Goal: Information Seeking & Learning: Get advice/opinions

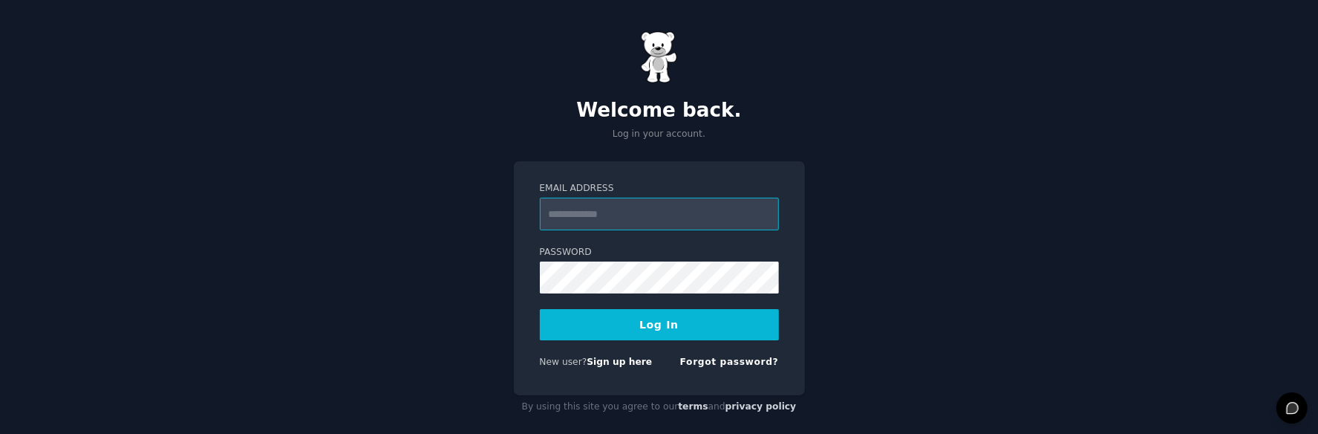
type input "**********"
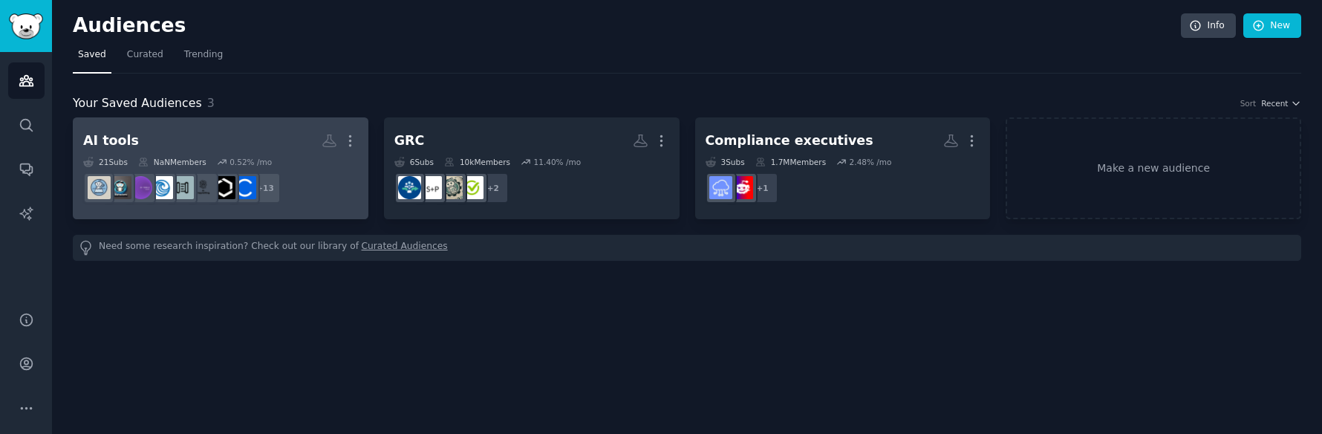
click at [123, 144] on div "AI tools" at bounding box center [111, 140] width 56 height 19
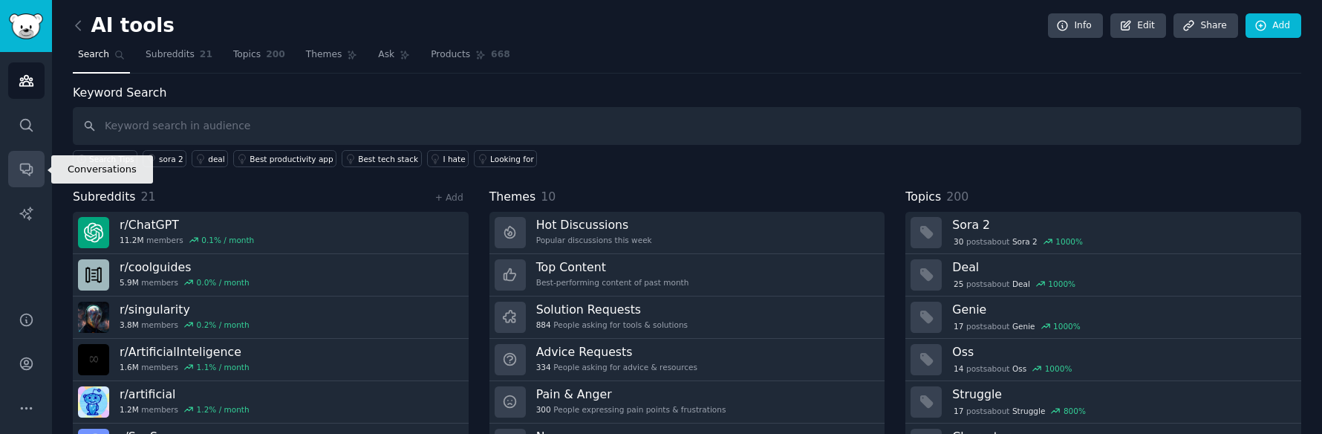
click at [30, 174] on icon "Sidebar" at bounding box center [27, 169] width 16 height 16
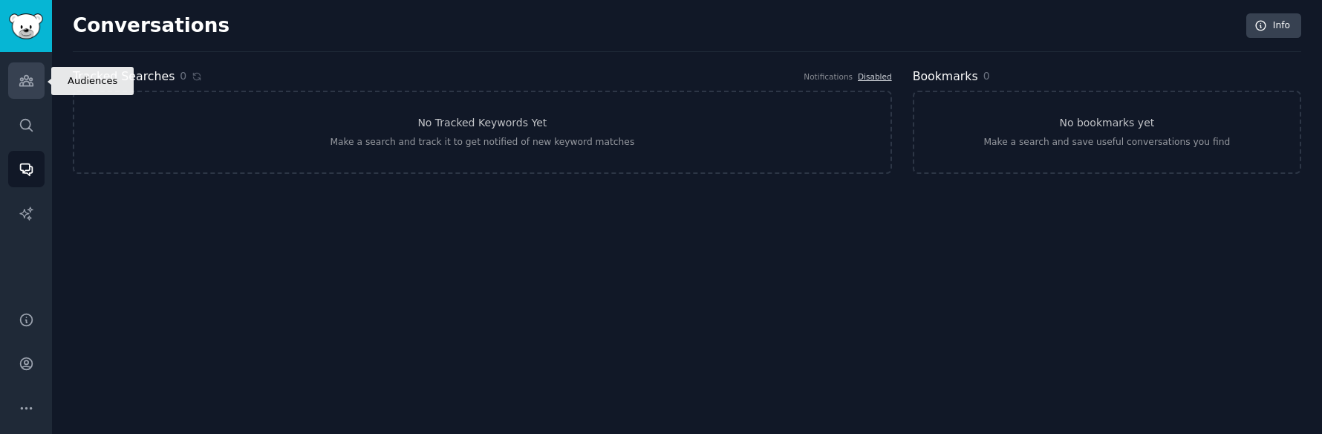
click at [28, 82] on icon "Sidebar" at bounding box center [25, 81] width 13 height 10
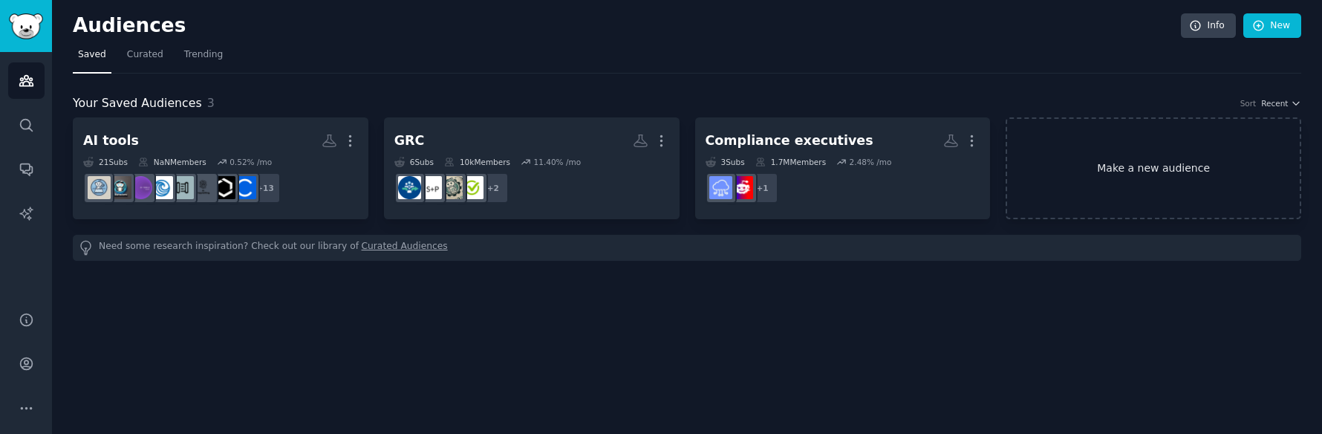
click at [1091, 169] on link "Make a new audience" at bounding box center [1152, 168] width 295 height 102
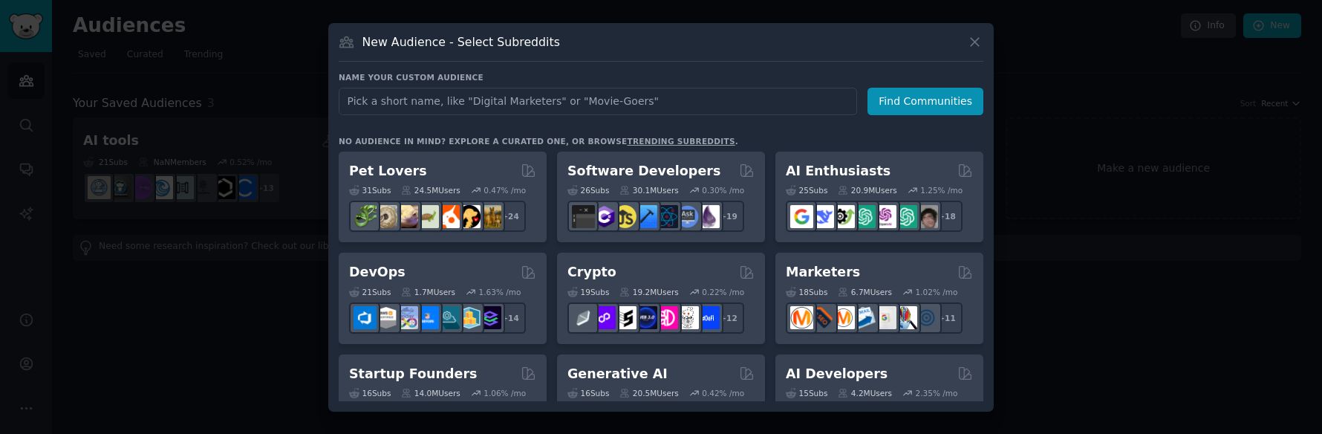
click at [444, 100] on input "text" at bounding box center [598, 101] width 518 height 27
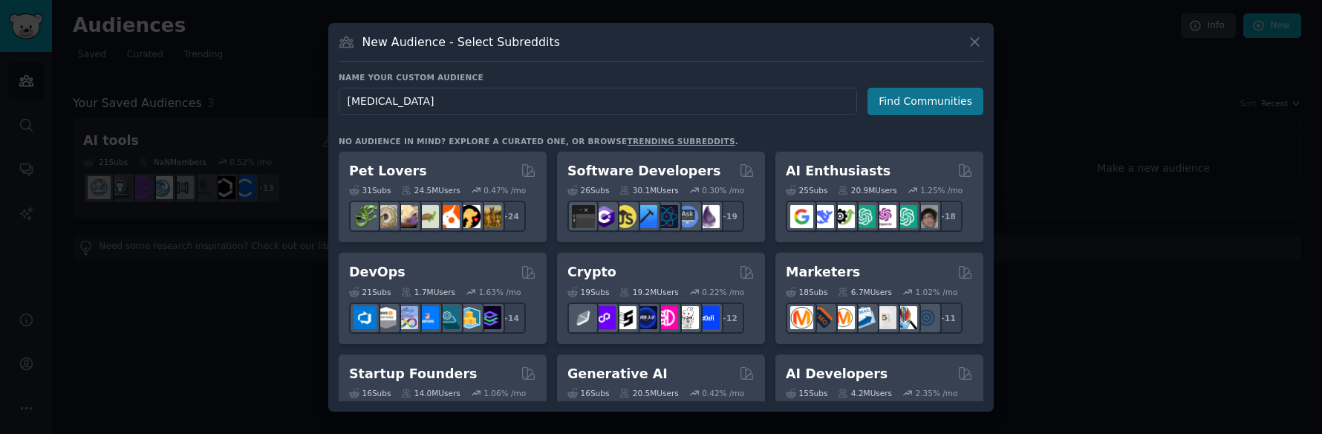
type input "[MEDICAL_DATA]"
click at [934, 105] on button "Find Communities" at bounding box center [925, 101] width 116 height 27
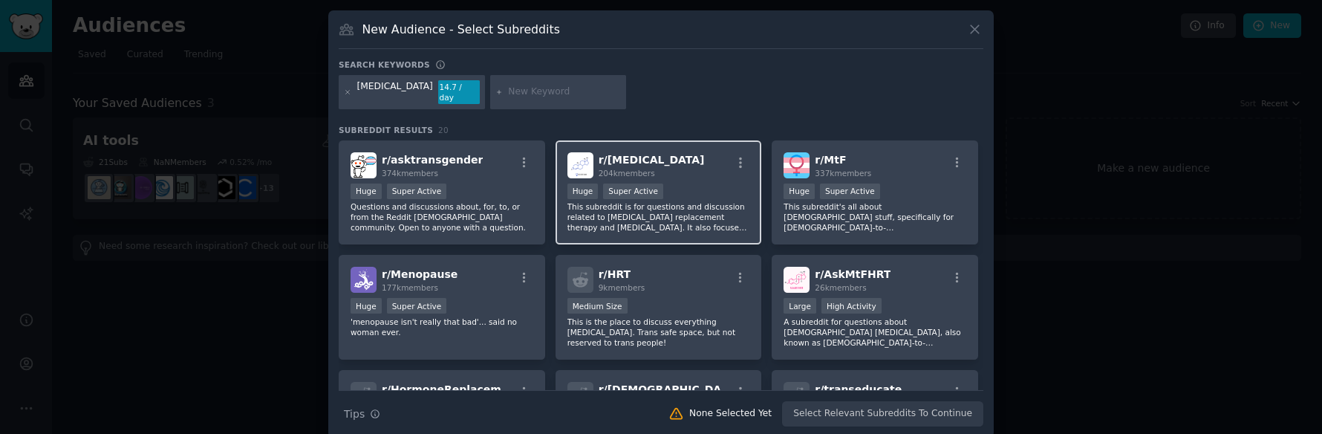
click at [687, 152] on div "r/ [MEDICAL_DATA] 204k members" at bounding box center [658, 165] width 183 height 26
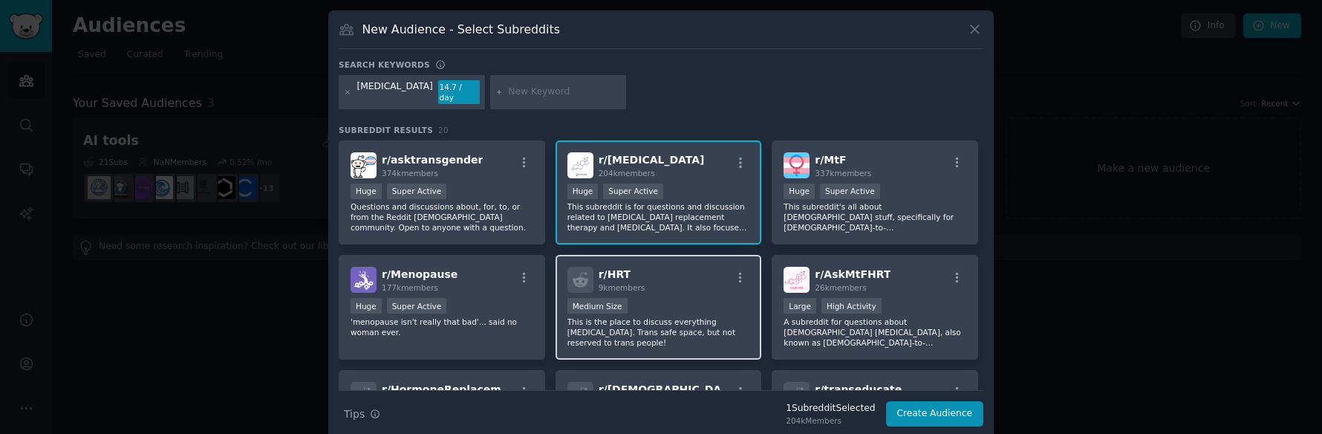
click at [662, 278] on div "r/ HRT 9k members" at bounding box center [658, 280] width 183 height 26
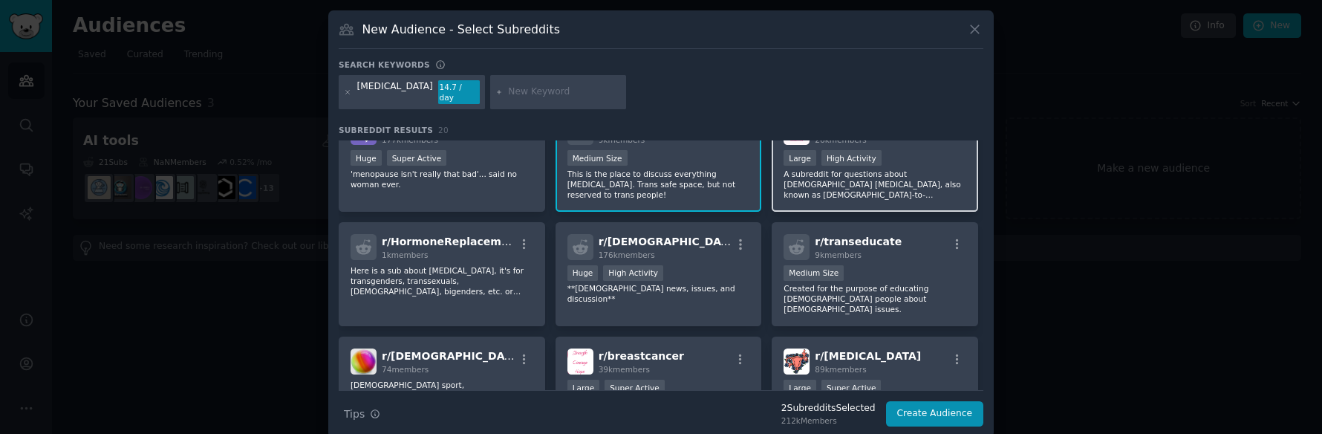
scroll to position [148, 0]
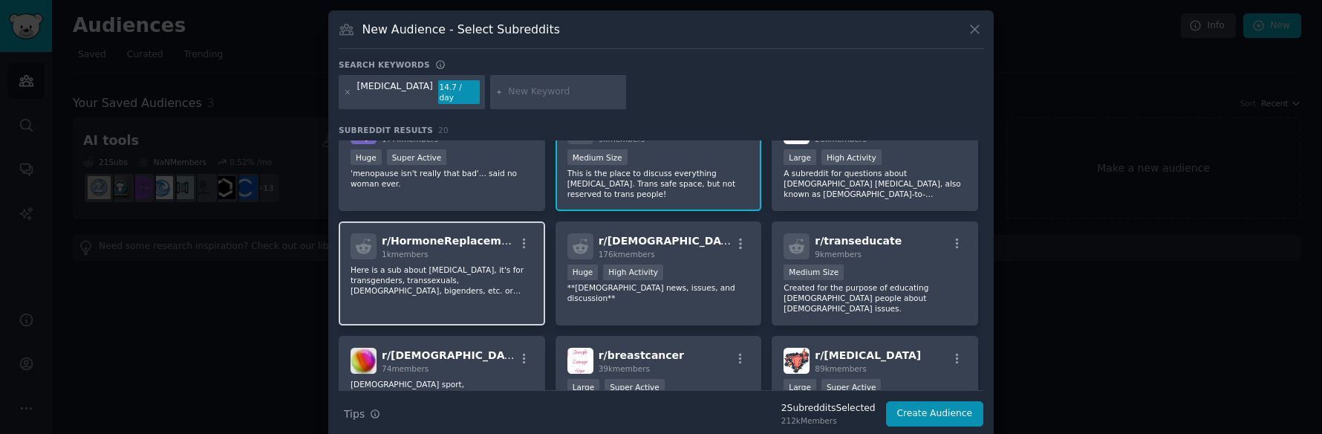
click at [486, 249] on div "1k members" at bounding box center [448, 254] width 133 height 10
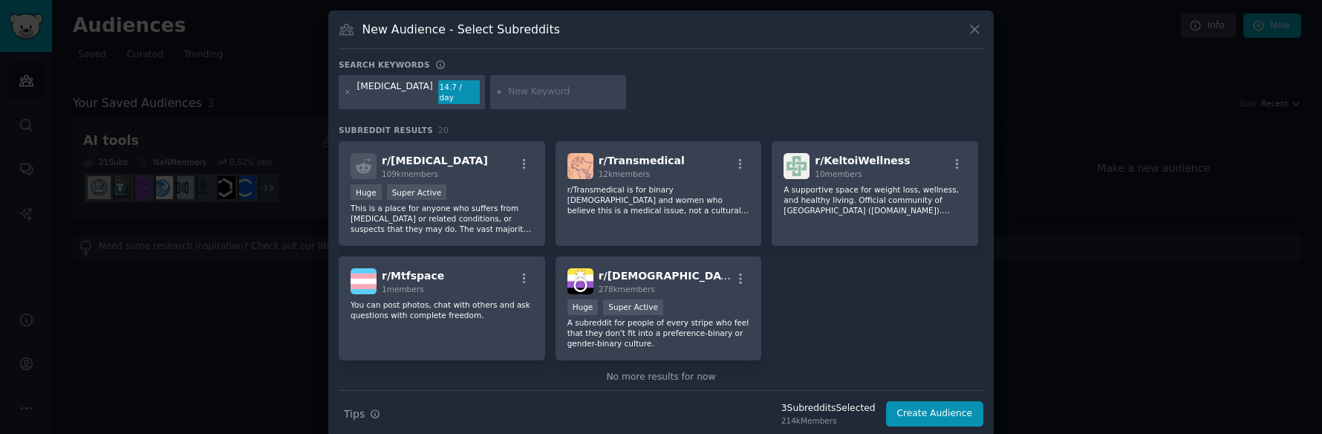
scroll to position [584, 0]
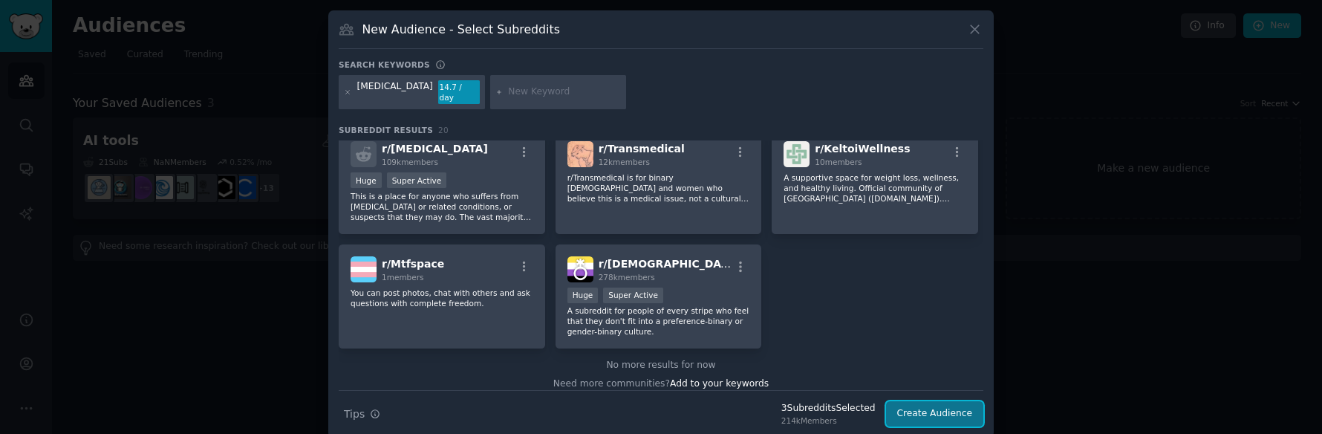
click at [931, 402] on button "Create Audience" at bounding box center [935, 413] width 98 height 25
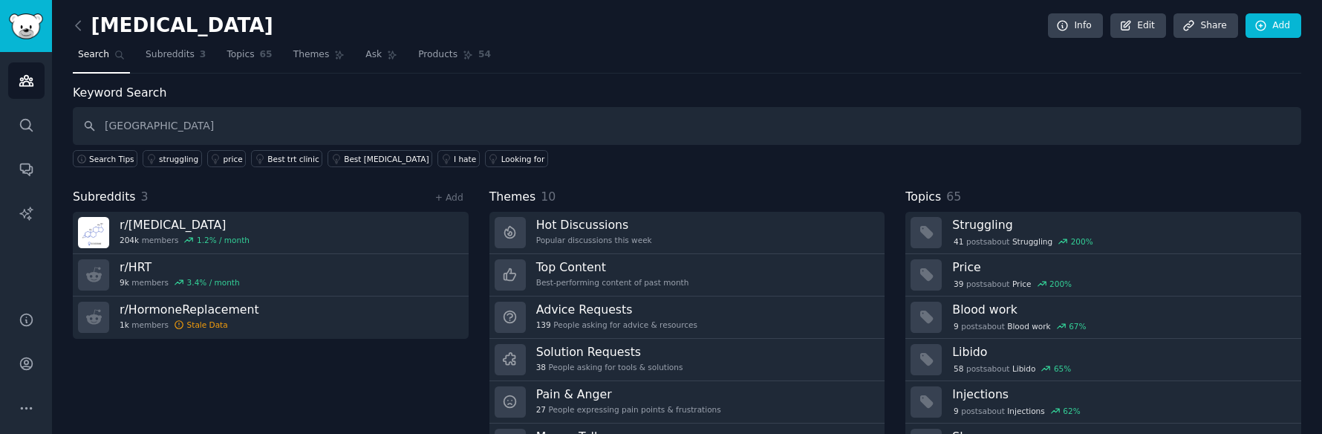
type input "[GEOGRAPHIC_DATA]"
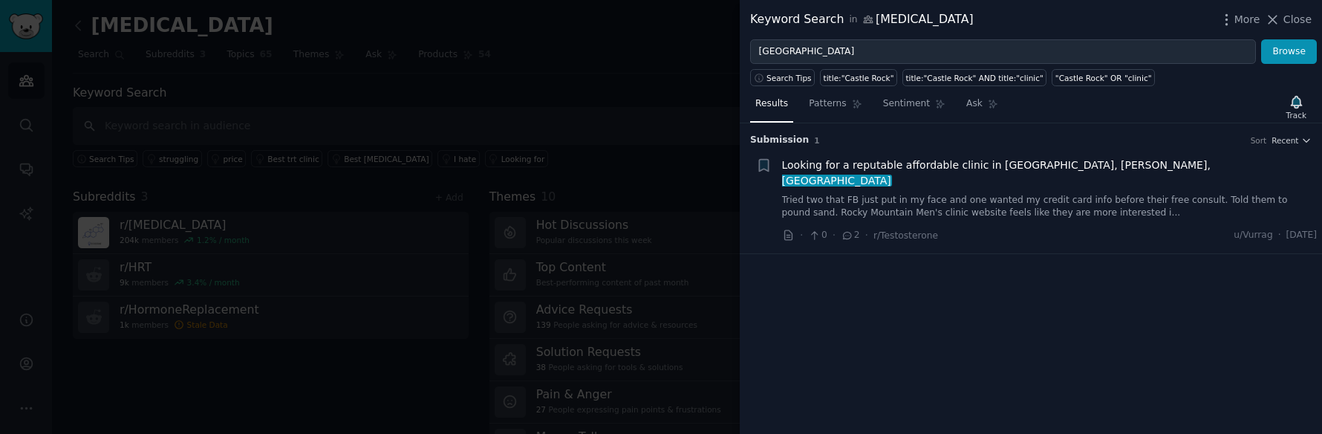
click at [923, 166] on span "Looking for a reputable affordable clinic in [GEOGRAPHIC_DATA], [GEOGRAPHIC_DAT…" at bounding box center [1049, 172] width 535 height 31
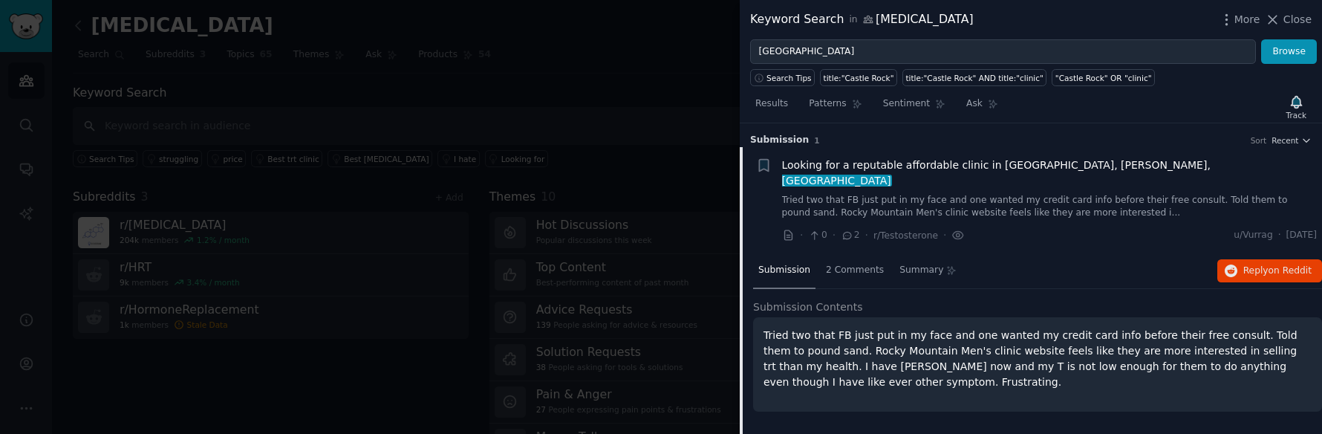
scroll to position [23, 0]
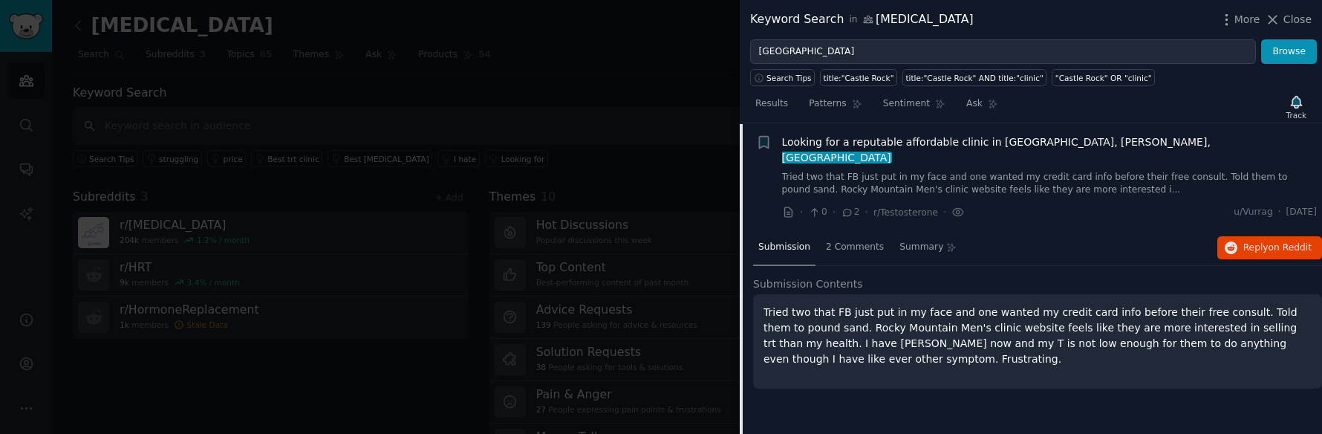
click at [933, 317] on p "Tried two that FB just put in my face and one wanted my credit card info before…" at bounding box center [1037, 335] width 548 height 62
click at [855, 241] on span "2 Comments" at bounding box center [855, 247] width 58 height 13
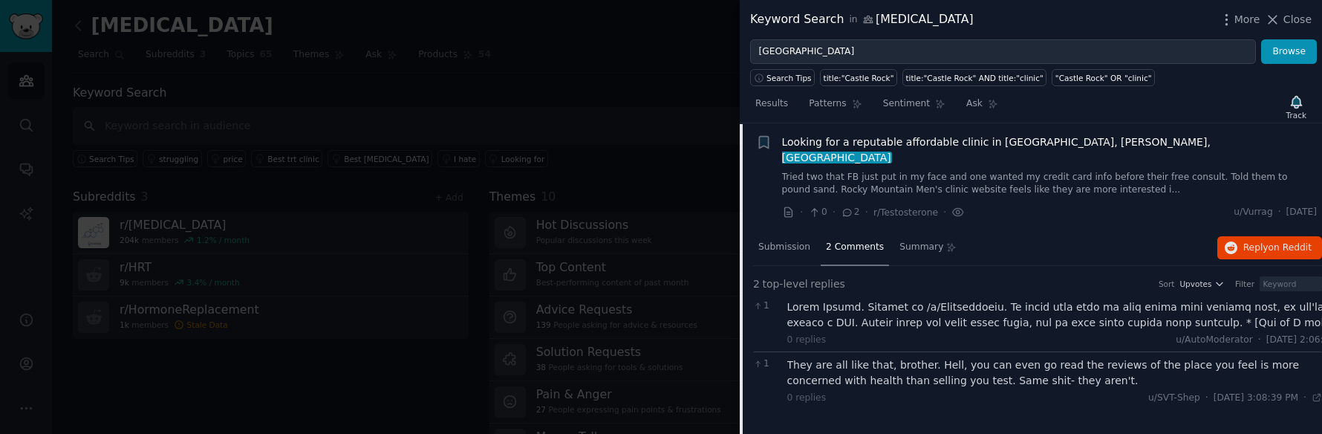
scroll to position [25, 0]
click at [783, 238] on span "Submission" at bounding box center [784, 244] width 52 height 13
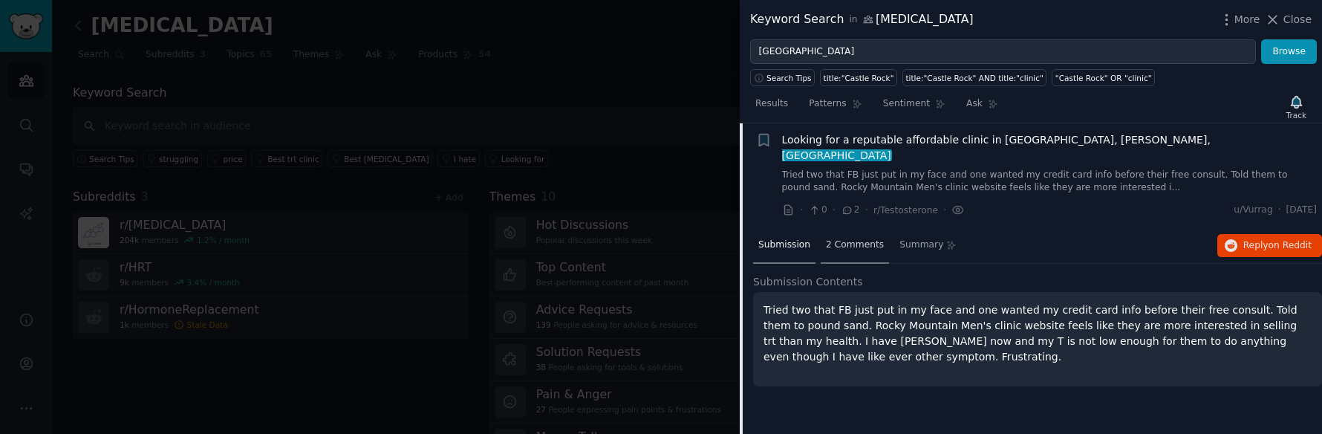
click at [833, 238] on span "2 Comments" at bounding box center [855, 244] width 58 height 13
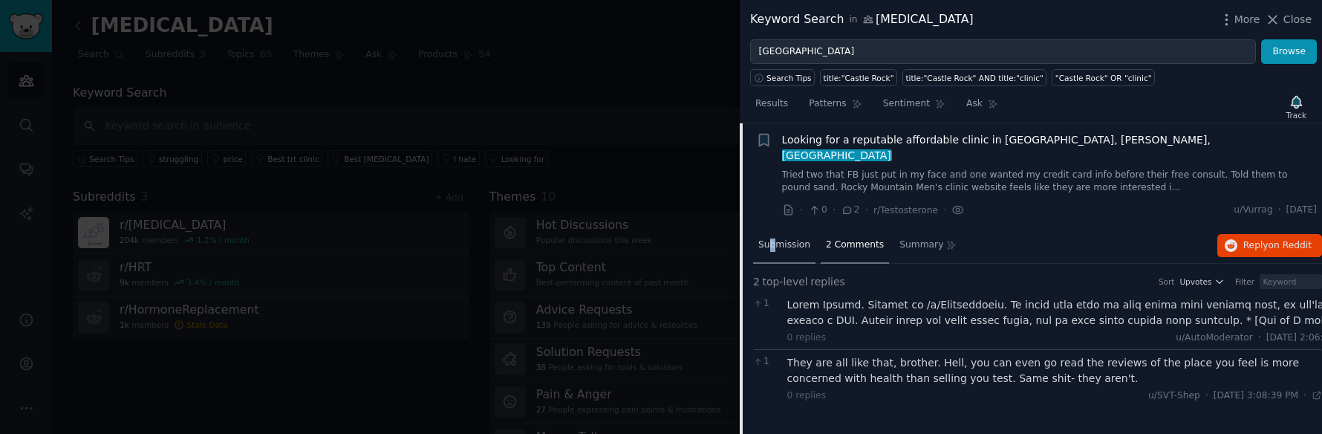
drag, startPoint x: 772, startPoint y: 219, endPoint x: 766, endPoint y: 235, distance: 16.7
click at [766, 234] on div "Submission" at bounding box center [784, 246] width 62 height 36
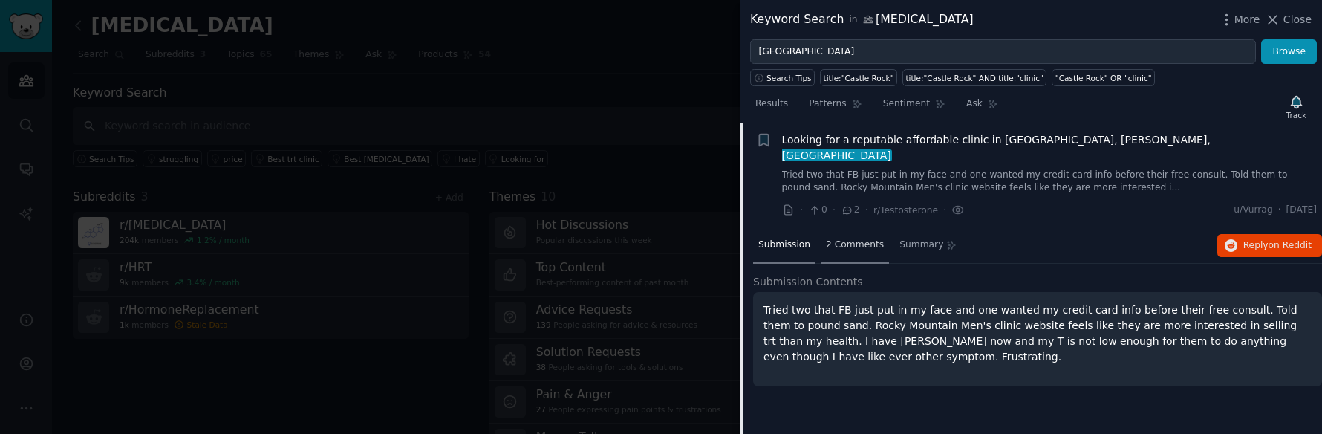
click at [829, 238] on span "2 Comments" at bounding box center [855, 244] width 58 height 13
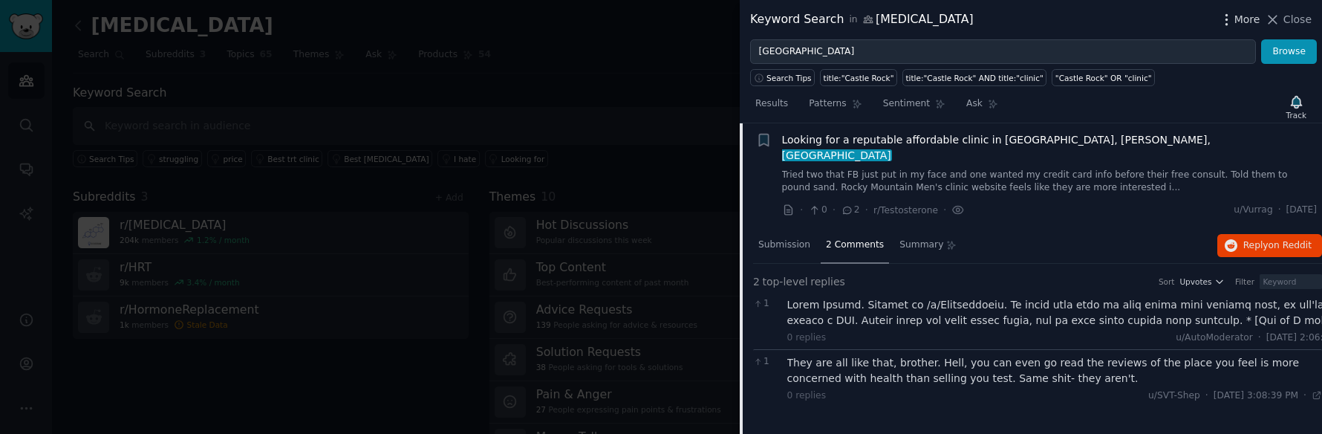
click at [1227, 20] on icon "button" at bounding box center [1225, 19] width 1 height 10
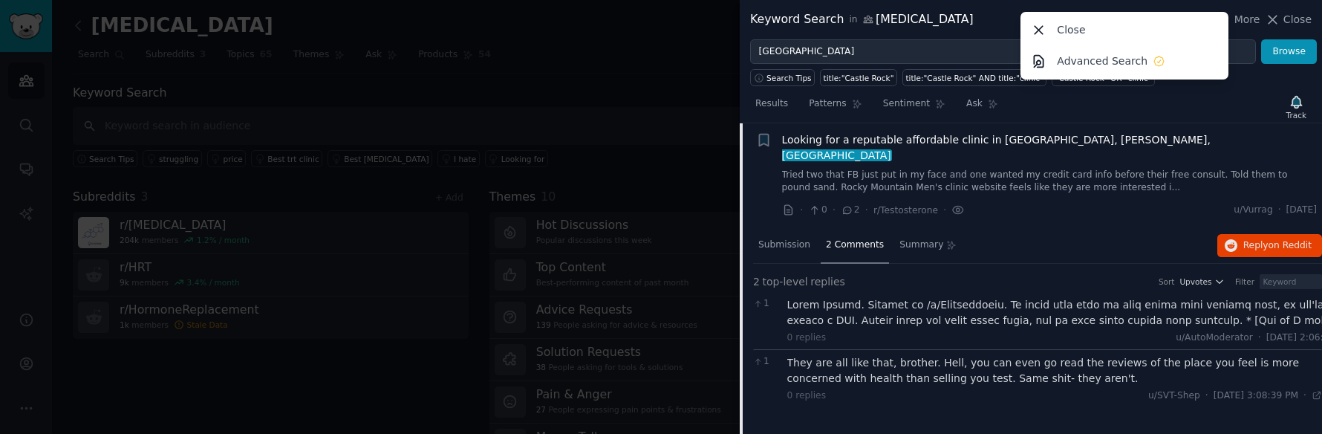
click at [980, 19] on div "Keyword Search in [MEDICAL_DATA] More Close Advanced Search Close" at bounding box center [1030, 19] width 561 height 19
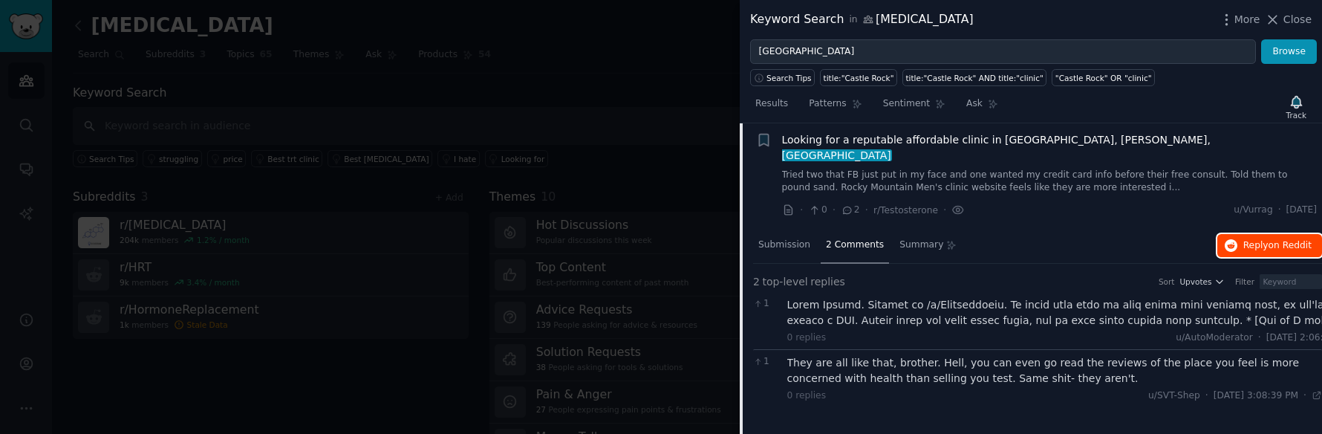
click at [1268, 240] on span "on Reddit" at bounding box center [1289, 245] width 43 height 10
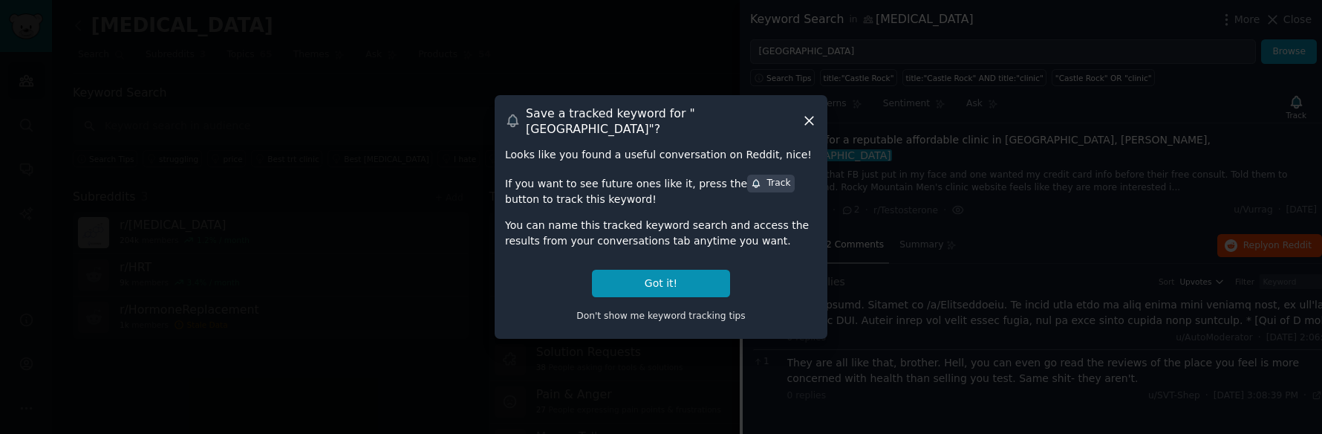
click at [810, 114] on icon at bounding box center [809, 121] width 16 height 16
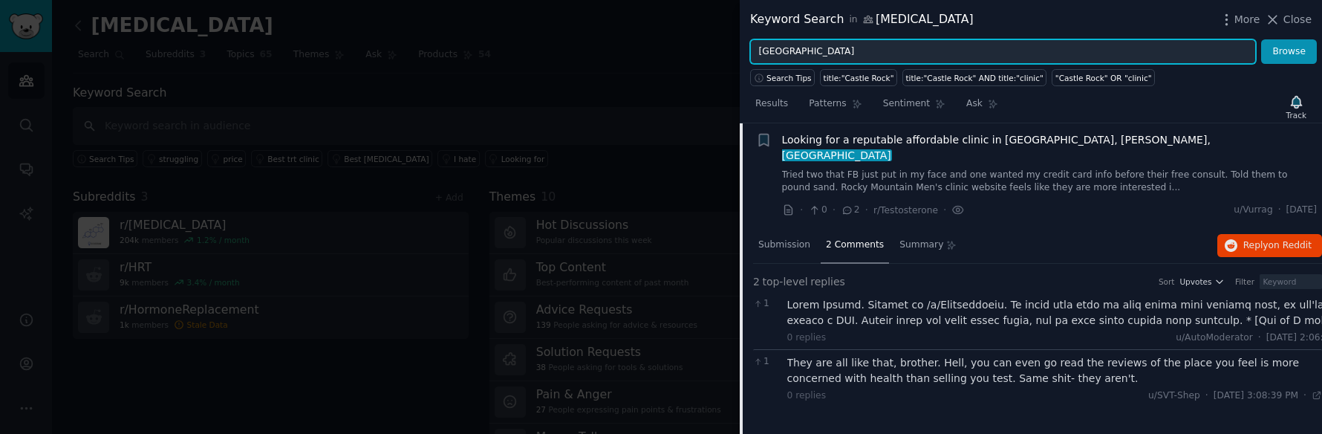
click at [821, 47] on input "[GEOGRAPHIC_DATA]" at bounding box center [1003, 51] width 506 height 25
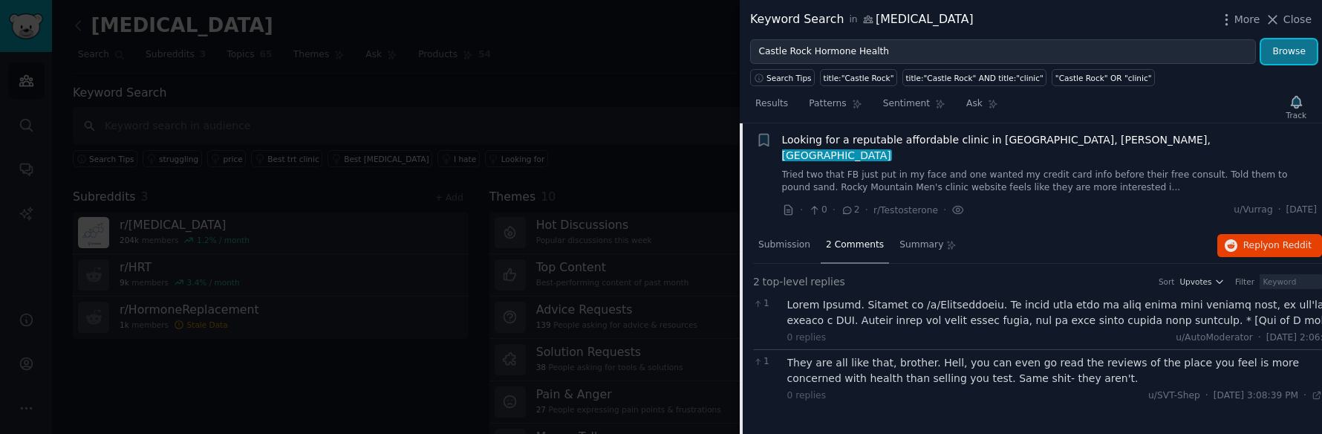
click at [1281, 41] on button "Browse" at bounding box center [1289, 51] width 56 height 25
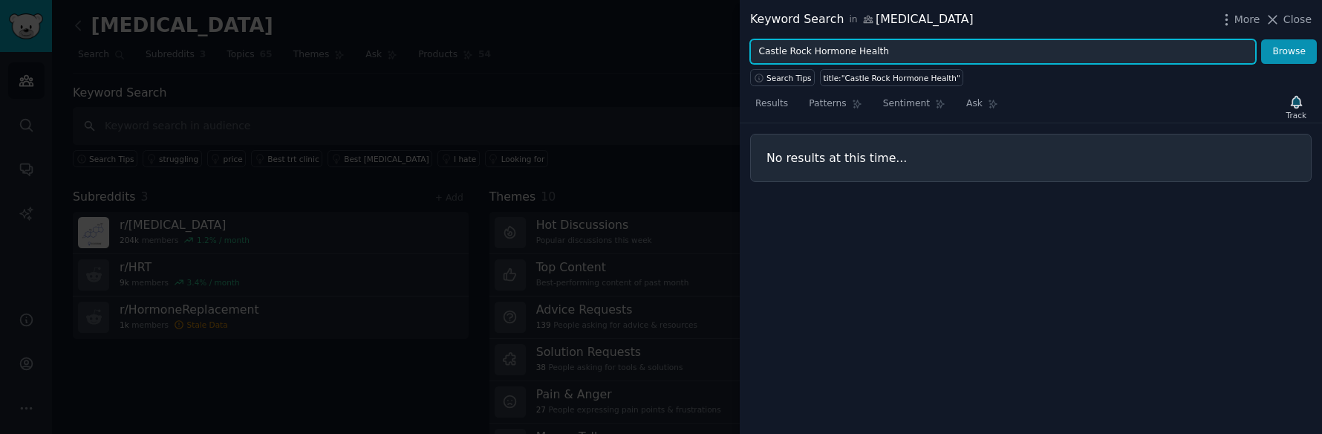
drag, startPoint x: 809, startPoint y: 50, endPoint x: 949, endPoint y: 53, distance: 140.4
click at [949, 53] on input "Castle Rock Hormone Health" at bounding box center [1003, 51] width 506 height 25
click at [1261, 39] on button "Browse" at bounding box center [1289, 51] width 56 height 25
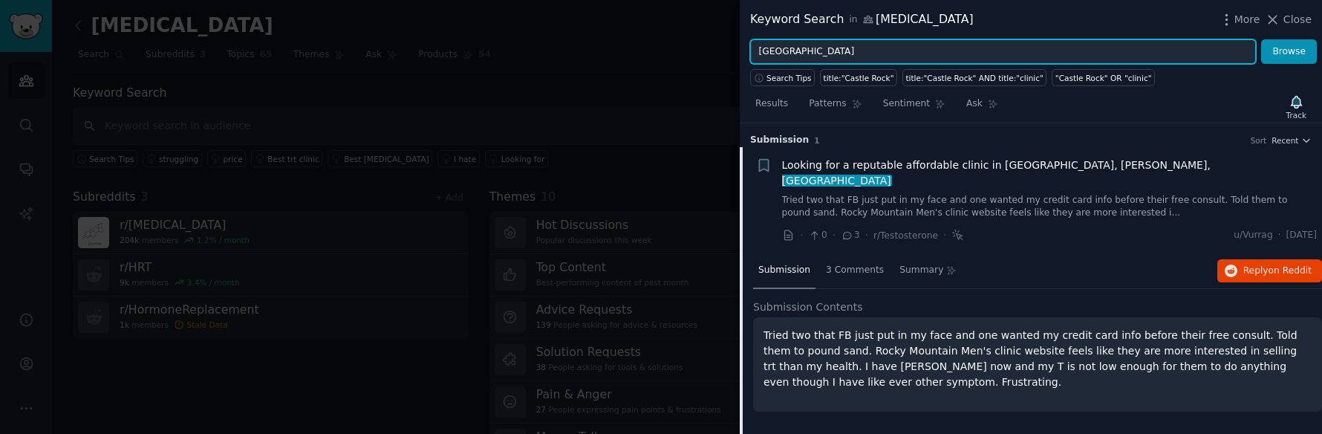
drag, startPoint x: 811, startPoint y: 51, endPoint x: 725, endPoint y: 54, distance: 86.2
click at [725, 54] on div "Keyword Search in [MEDICAL_DATA] More Close Castle Rock Browse Search Tips titl…" at bounding box center [661, 217] width 1322 height 434
type input "CRHH"
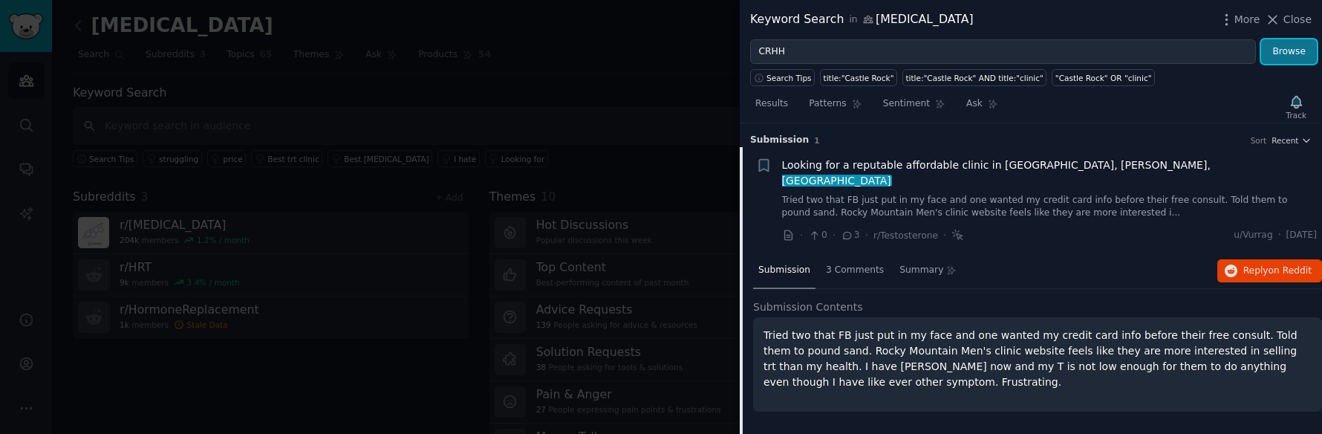
click at [1292, 57] on button "Browse" at bounding box center [1289, 51] width 56 height 25
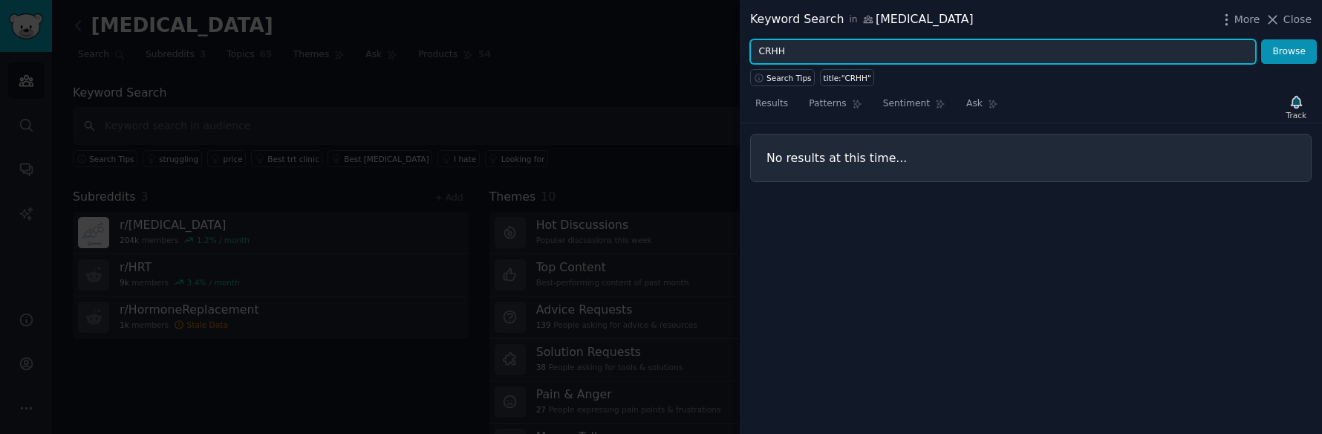
drag, startPoint x: 820, startPoint y: 54, endPoint x: 722, endPoint y: 55, distance: 98.0
click at [722, 55] on div "Keyword Search in [MEDICAL_DATA] More Close CRHH Browse Search Tips title:"CRHH…" at bounding box center [661, 217] width 1322 height 434
click at [1261, 39] on button "Browse" at bounding box center [1289, 51] width 56 height 25
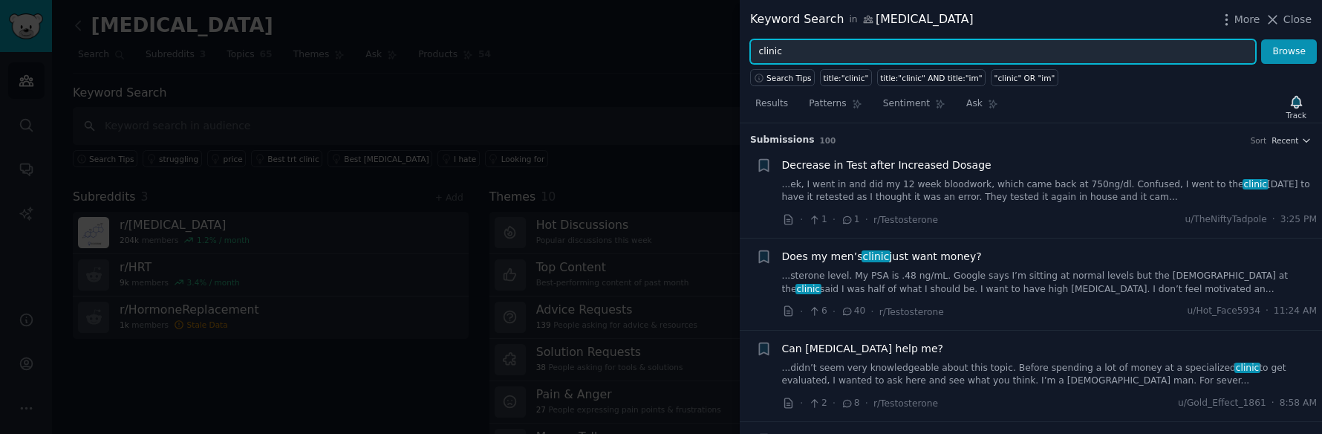
drag, startPoint x: 838, startPoint y: 50, endPoint x: 717, endPoint y: 54, distance: 121.1
click at [717, 54] on div "Keyword Search in [MEDICAL_DATA] More Close clinic Browse Search Tips title:"cl…" at bounding box center [661, 217] width 1322 height 434
click at [1261, 39] on button "Browse" at bounding box center [1289, 51] width 56 height 25
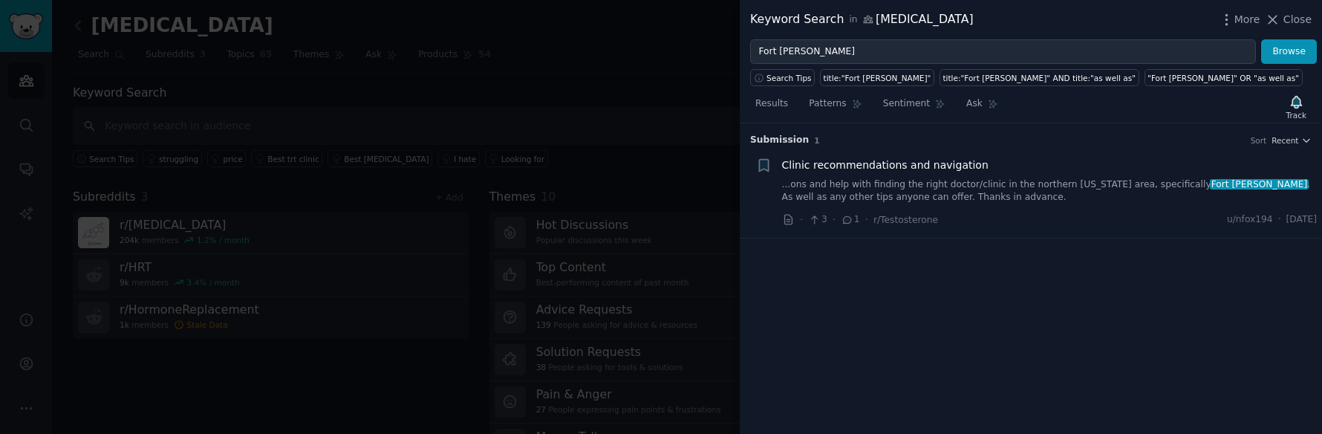
click at [972, 194] on link "...ons and help with finding the right doctor/clinic in the northern [US_STATE]…" at bounding box center [1049, 191] width 535 height 26
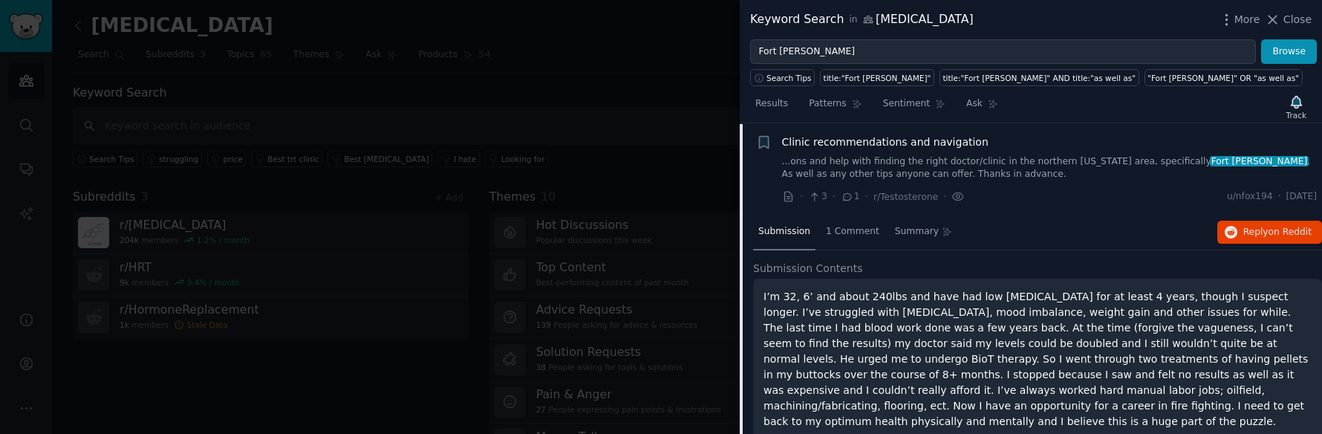
scroll to position [120, 0]
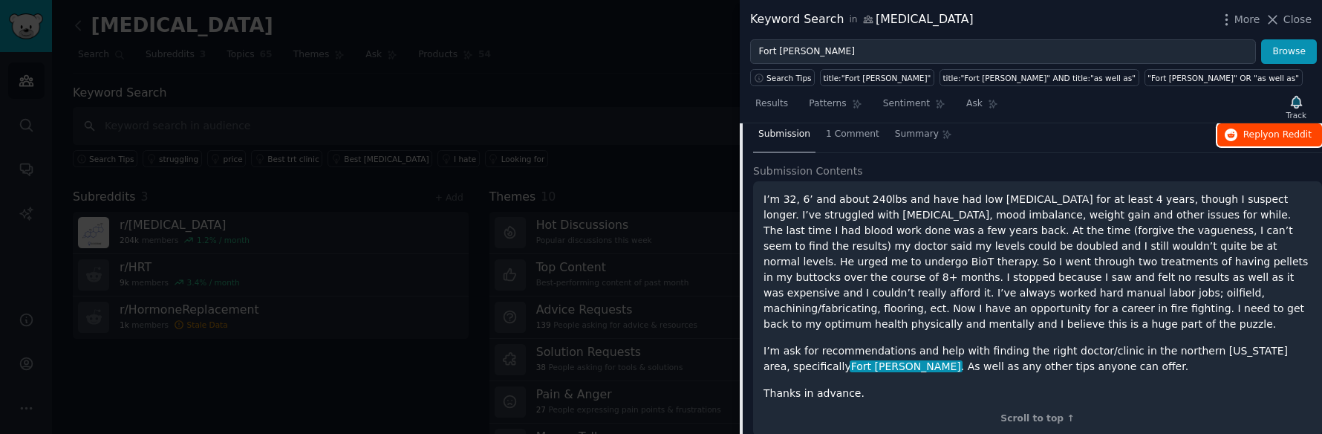
click at [1248, 134] on span "Reply on Reddit" at bounding box center [1277, 134] width 68 height 13
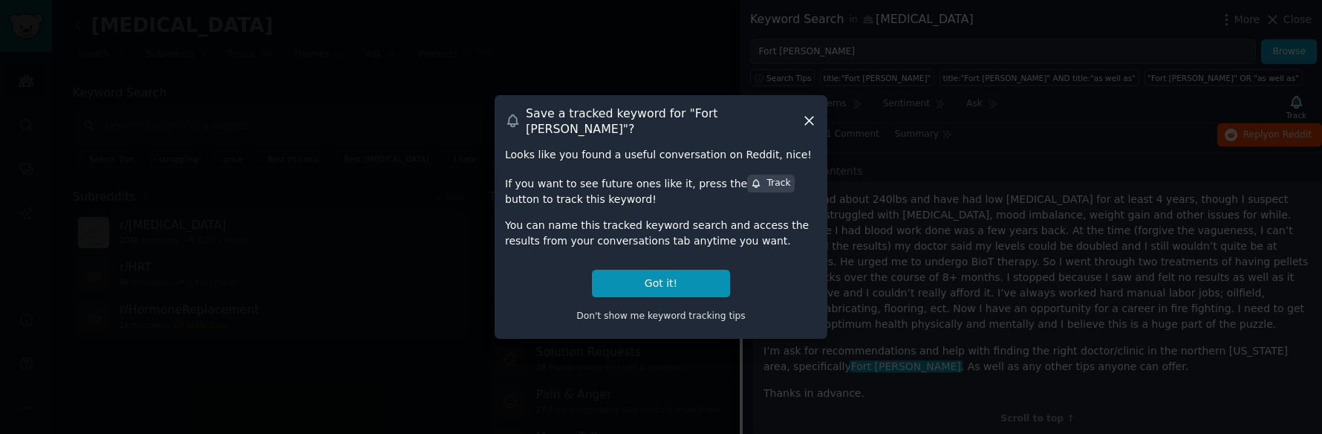
click at [811, 121] on icon at bounding box center [809, 121] width 16 height 16
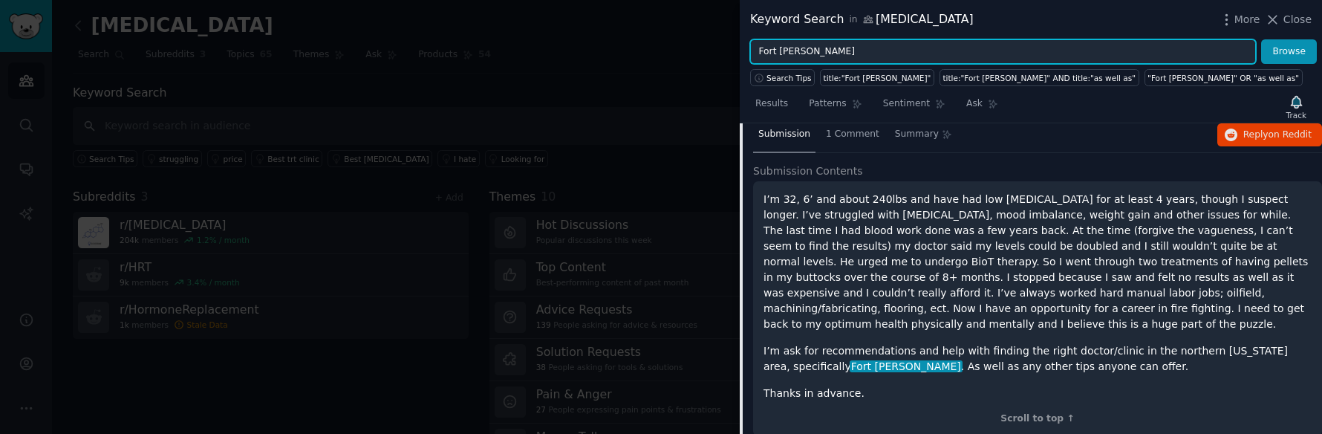
drag, startPoint x: 821, startPoint y: 49, endPoint x: 646, endPoint y: 41, distance: 175.4
click at [646, 41] on div "Keyword Search in [MEDICAL_DATA] More Close Fort [PERSON_NAME] Browse Search Ti…" at bounding box center [661, 217] width 1322 height 434
click at [1261, 39] on button "Browse" at bounding box center [1289, 51] width 56 height 25
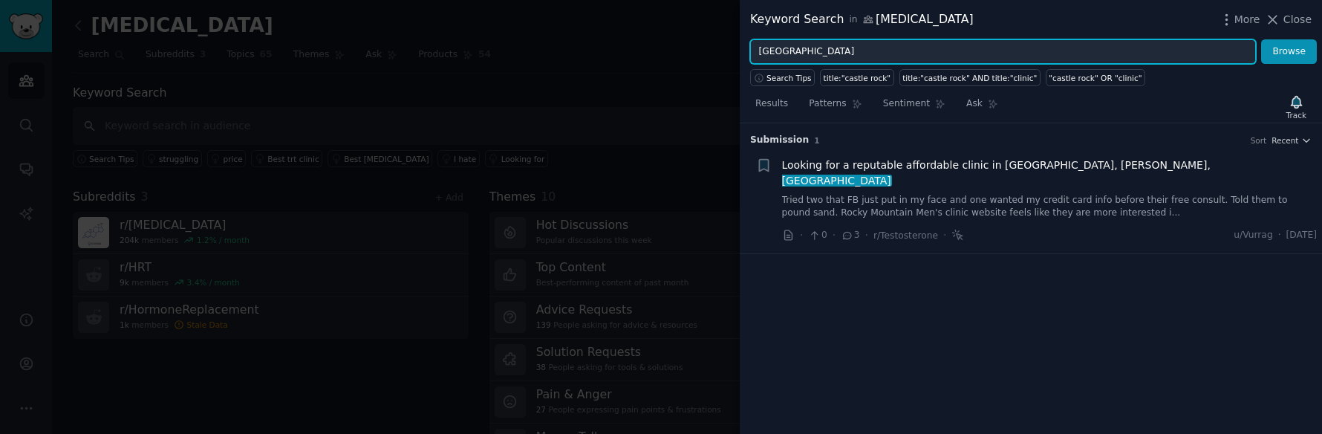
drag, startPoint x: 735, startPoint y: 41, endPoint x: 715, endPoint y: 40, distance: 20.1
click at [715, 40] on div "Keyword Search in [MEDICAL_DATA] More Close castle rock Browse Search Tips titl…" at bounding box center [661, 217] width 1322 height 434
type input "d"
type input "[PERSON_NAME]"
click at [1261, 39] on button "Browse" at bounding box center [1289, 51] width 56 height 25
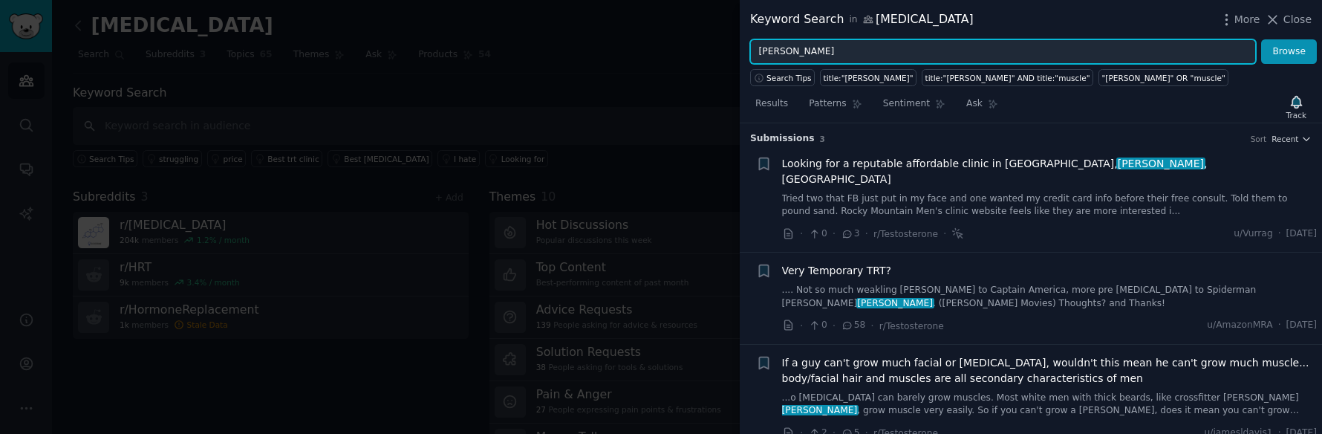
scroll to position [0, 0]
drag, startPoint x: 803, startPoint y: 49, endPoint x: 700, endPoint y: 48, distance: 103.2
click at [700, 48] on div "Keyword Search in [MEDICAL_DATA] More Close [PERSON_NAME] Browse Search Tips ti…" at bounding box center [661, 217] width 1322 height 434
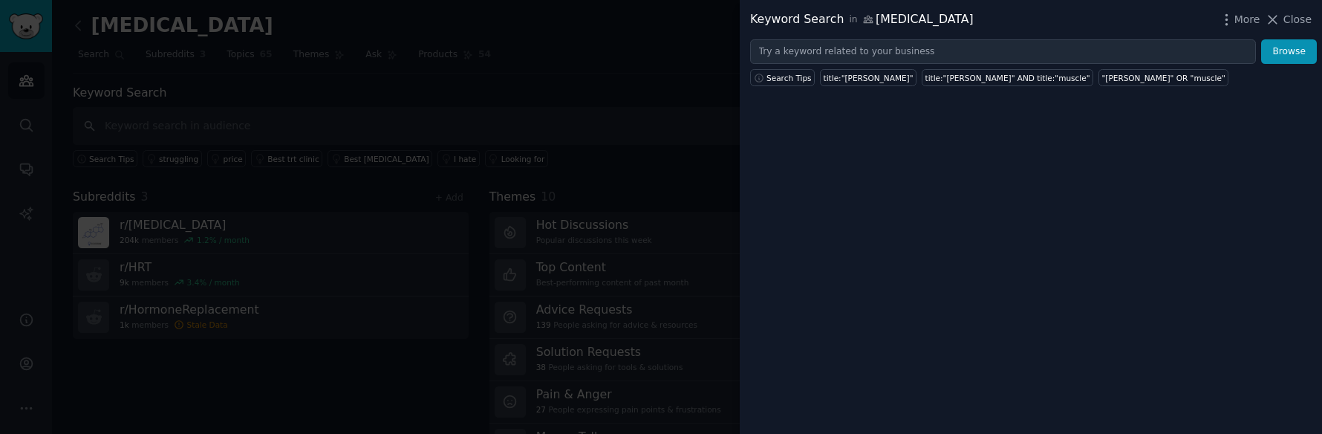
click at [845, 360] on div "Keyword Search in [MEDICAL_DATA] More Close Browse Search Tips title:"[PERSON_N…" at bounding box center [1030, 217] width 582 height 434
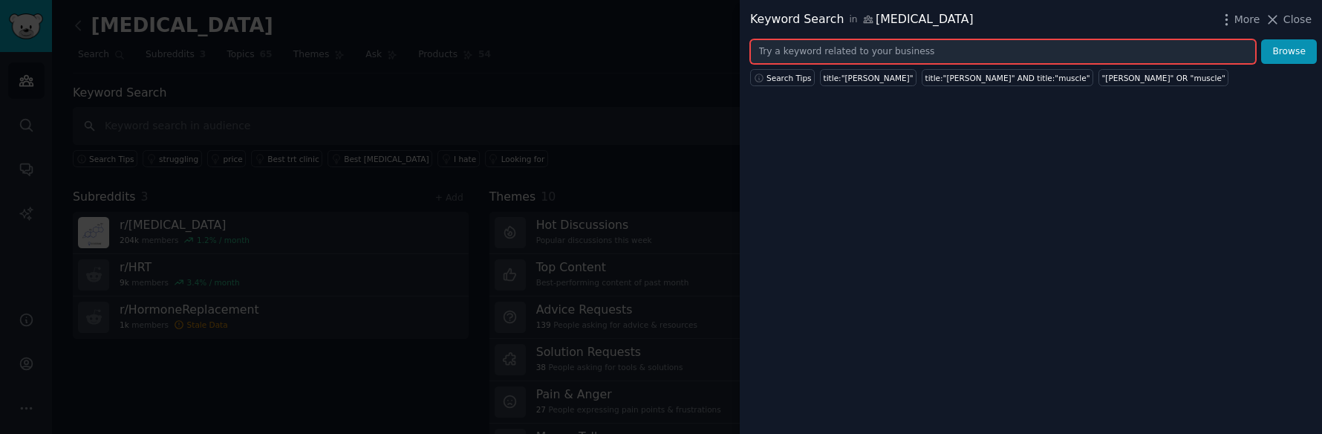
click at [809, 56] on input "text" at bounding box center [1003, 51] width 506 height 25
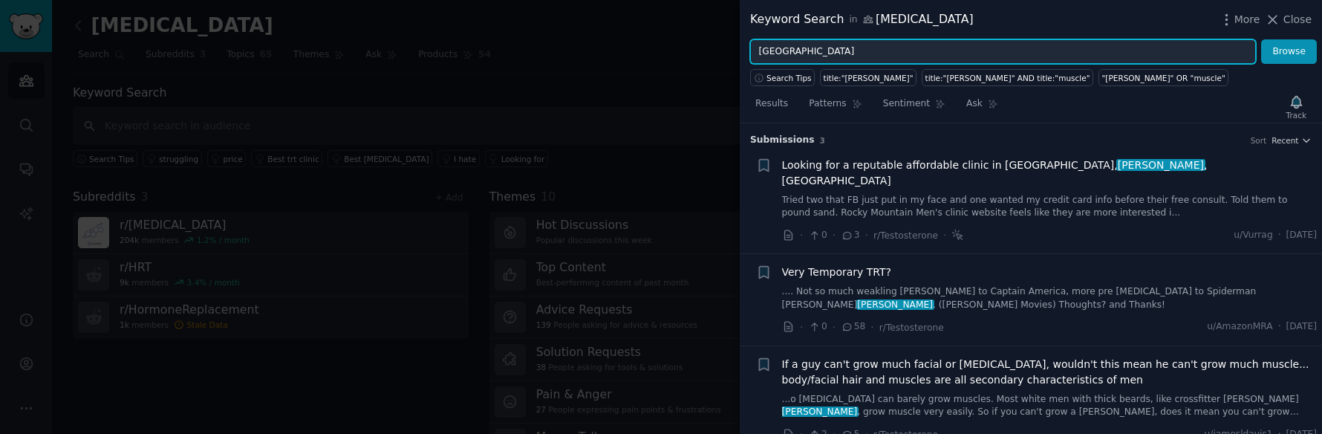
type input "[GEOGRAPHIC_DATA]"
click at [1261, 39] on button "Browse" at bounding box center [1289, 51] width 56 height 25
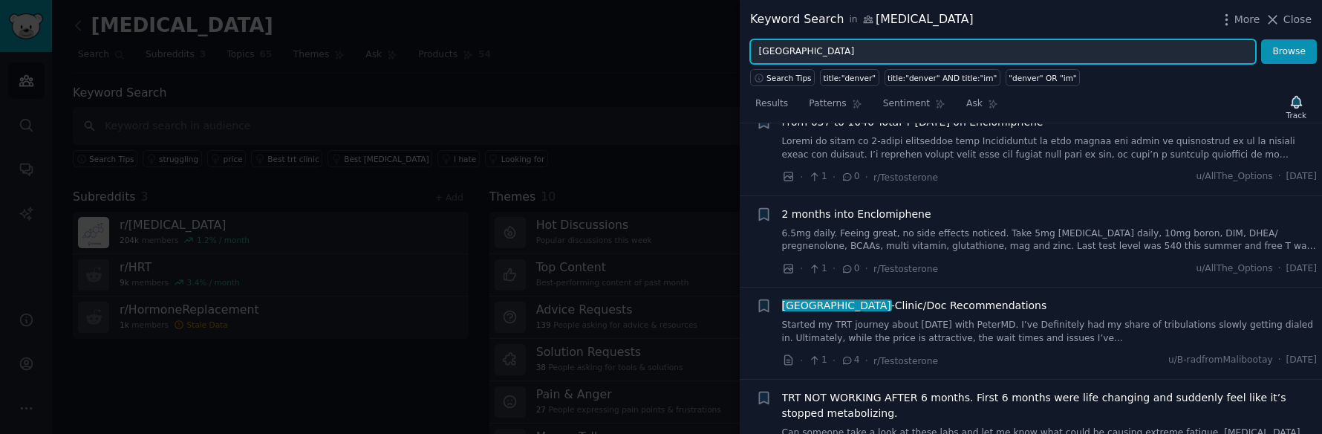
scroll to position [520, 0]
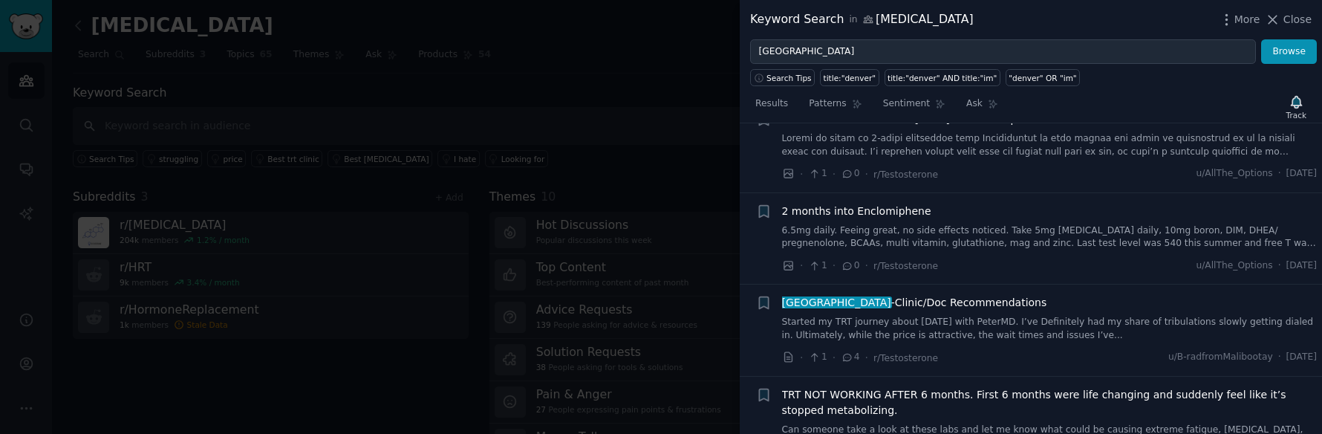
click at [913, 316] on link "Started my TRT journey about [DATE] with PeterMD. I’ve Definitely had my share …" at bounding box center [1049, 329] width 535 height 26
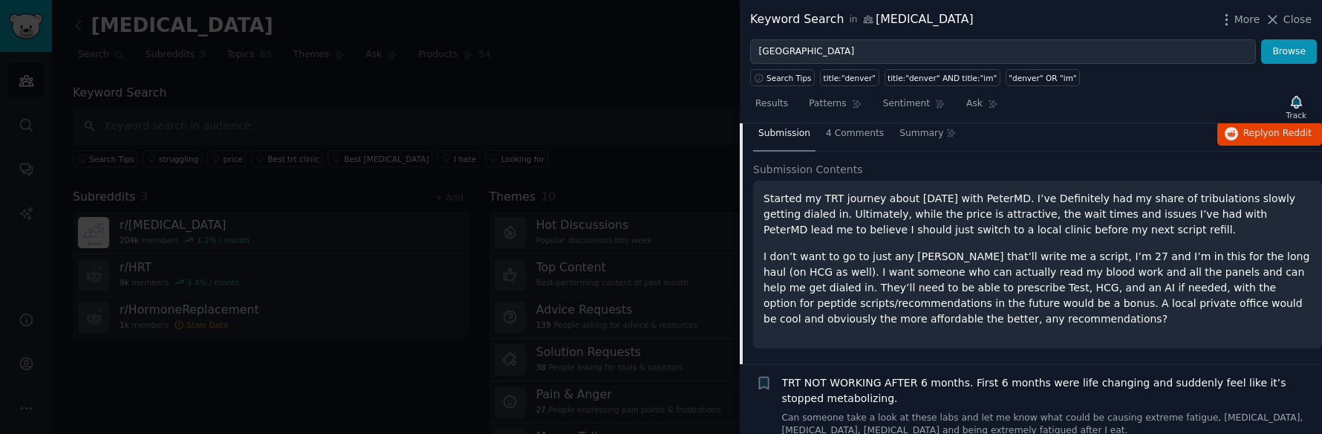
scroll to position [799, 0]
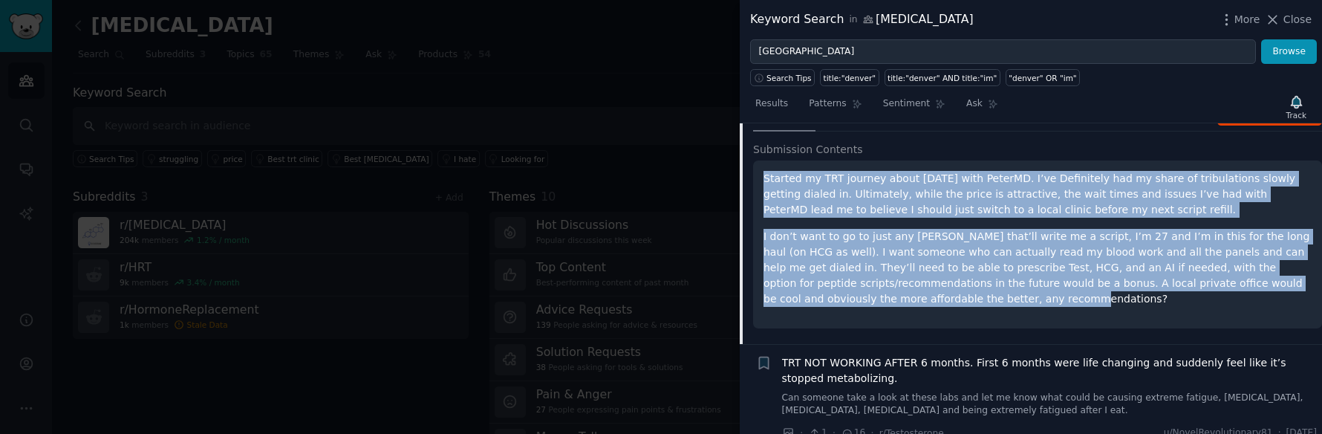
drag, startPoint x: 765, startPoint y: 147, endPoint x: 872, endPoint y: 271, distance: 163.7
click at [872, 271] on div "Started my TRT journey about [DATE] with PeterMD. I’ve Definitely had my share …" at bounding box center [1037, 239] width 548 height 136
copy div "Started my TRT journey about [DATE] with PeterMD. I’ve Definitely had my share …"
